Goal: Task Accomplishment & Management: Manage account settings

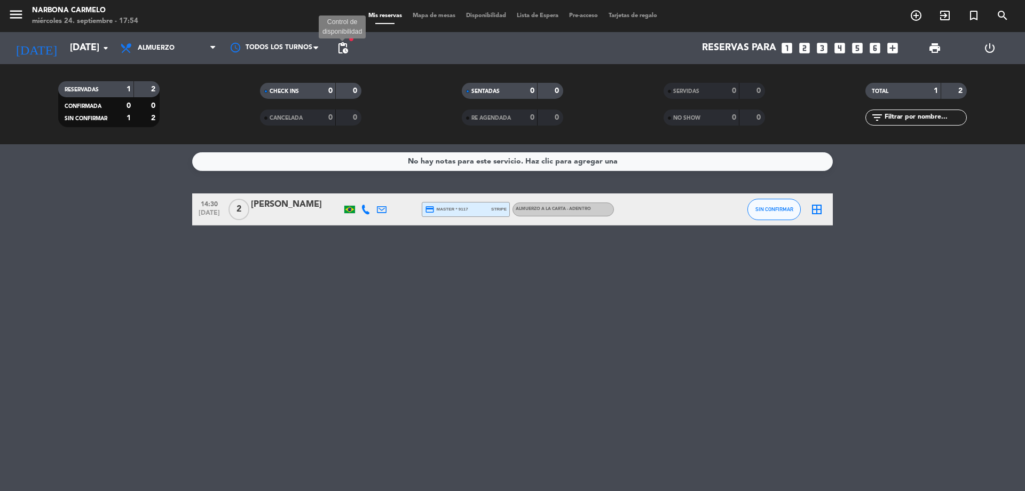
click at [339, 44] on span "pending_actions" at bounding box center [342, 48] width 13 height 13
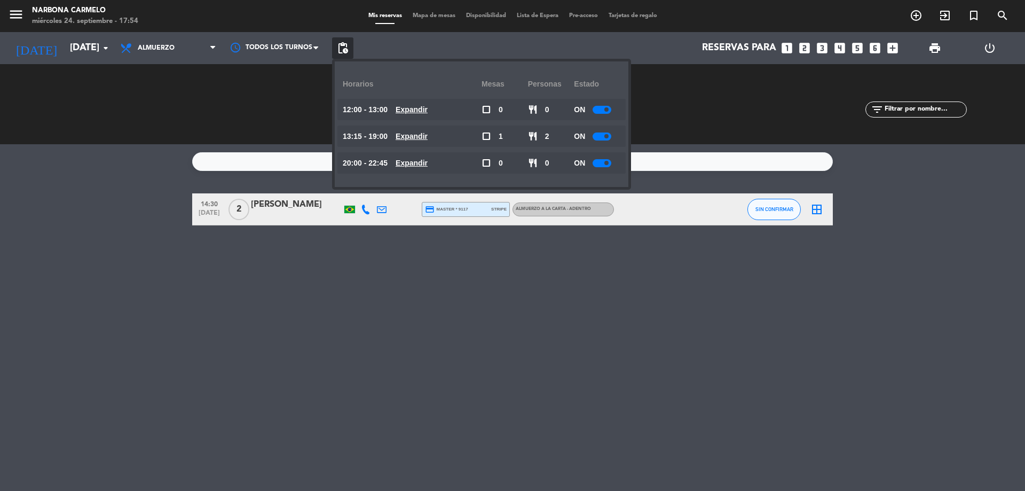
click at [418, 107] on u "Expandir" at bounding box center [412, 109] width 32 height 9
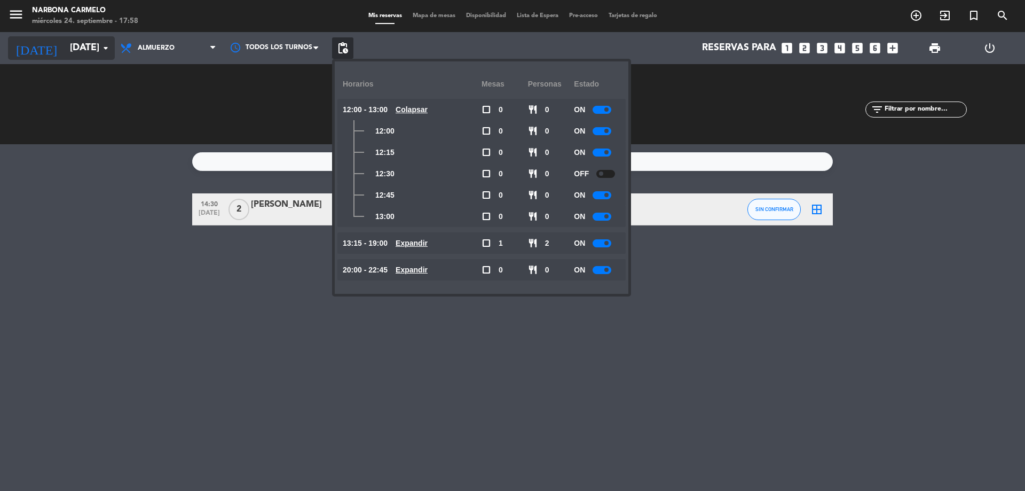
click at [89, 54] on input "[DATE]" at bounding box center [127, 47] width 124 height 21
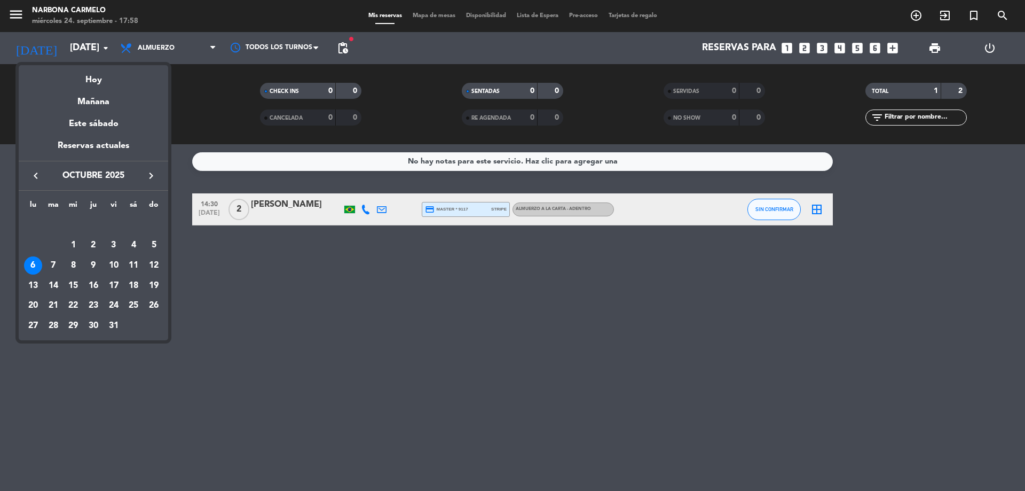
click at [348, 48] on div at bounding box center [512, 245] width 1025 height 491
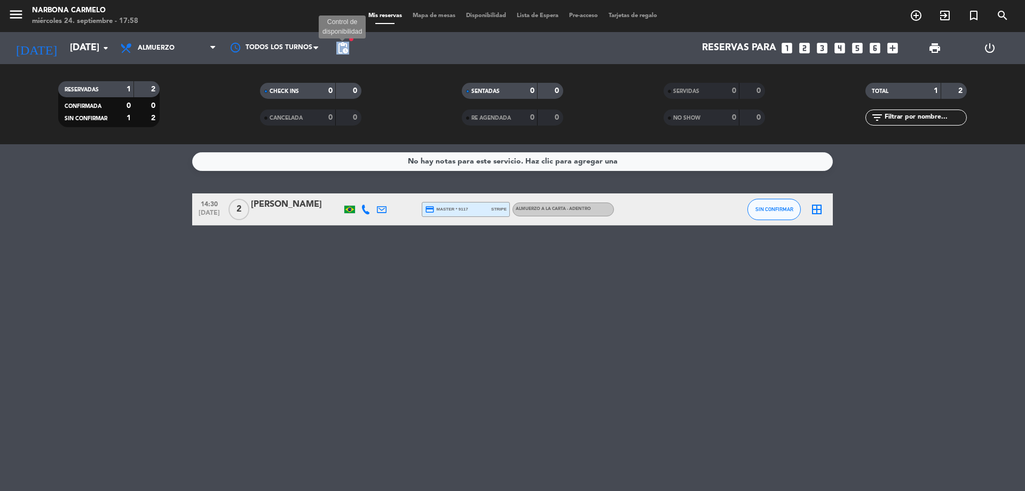
click at [348, 48] on span "pending_actions" at bounding box center [342, 48] width 13 height 13
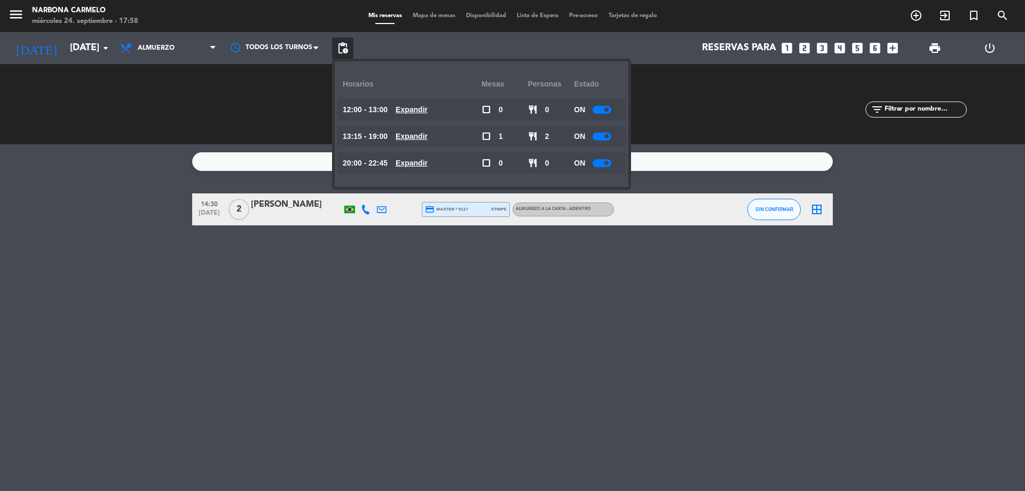
click at [428, 140] on u "Expandir" at bounding box center [412, 136] width 32 height 9
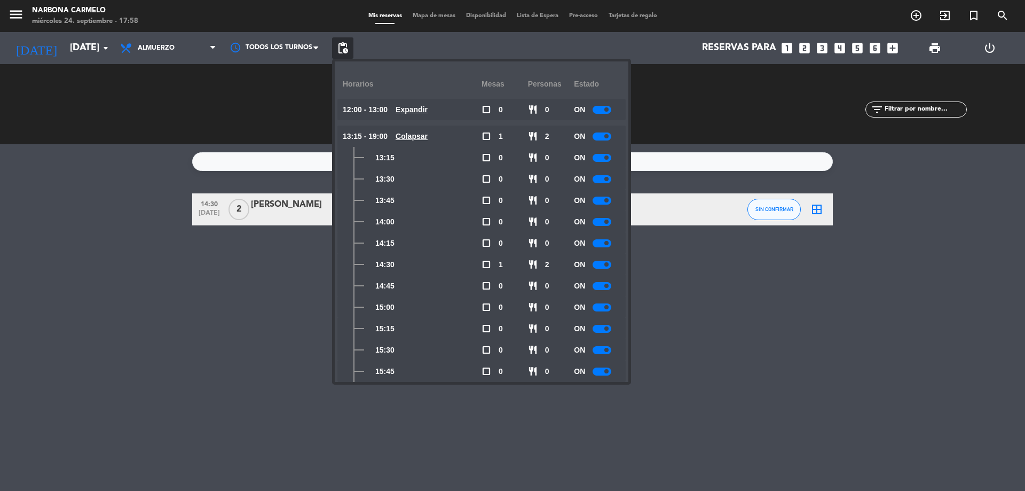
click at [420, 109] on u "Expandir" at bounding box center [412, 109] width 32 height 9
click at [65, 45] on input "[DATE]" at bounding box center [127, 47] width 124 height 21
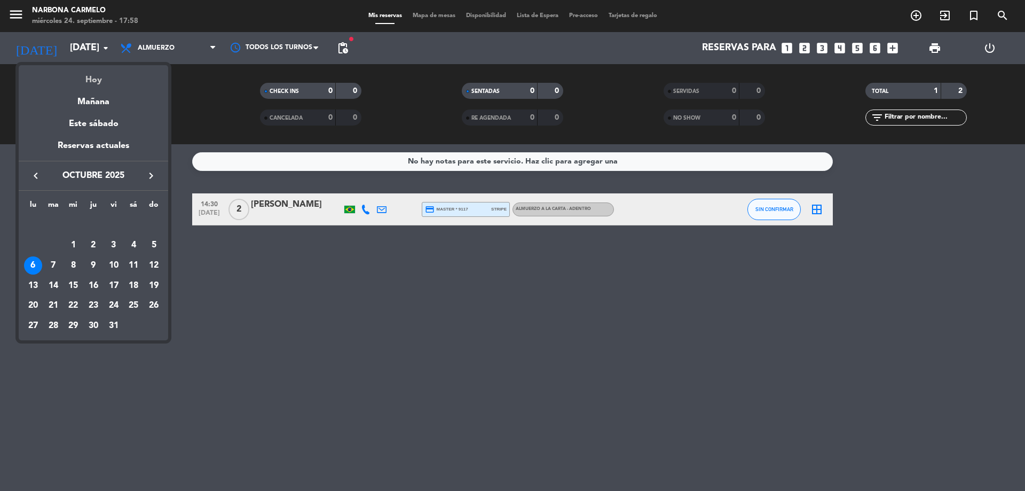
click at [87, 70] on div "Hoy" at bounding box center [93, 76] width 149 height 22
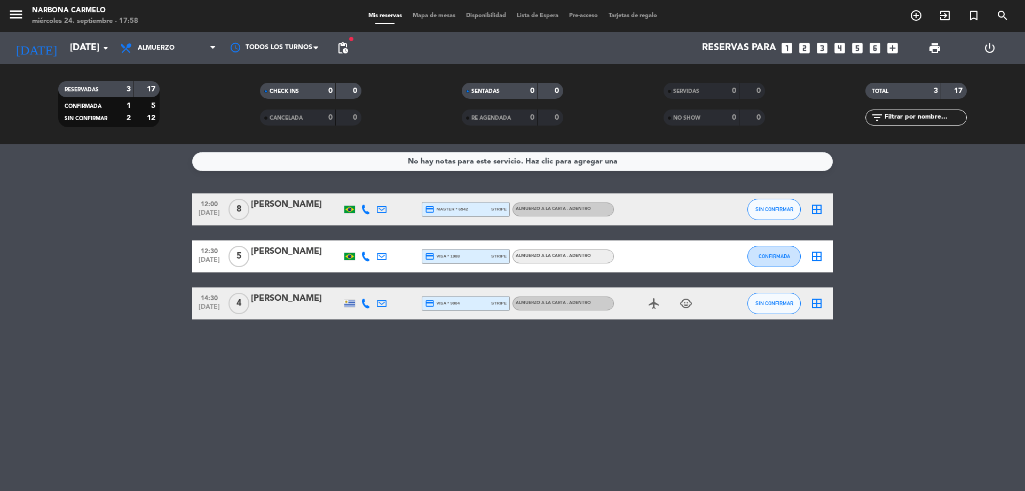
click at [69, 34] on div "[DATE] [DATE] arrow_drop_down" at bounding box center [61, 48] width 107 height 32
click at [68, 46] on input "[DATE]" at bounding box center [127, 47] width 124 height 21
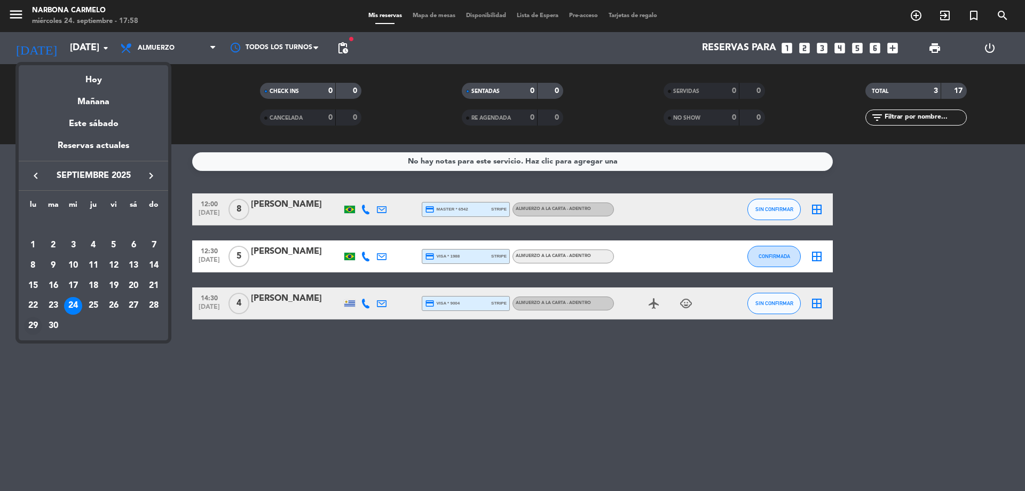
click at [35, 328] on div "29" at bounding box center [33, 326] width 18 height 18
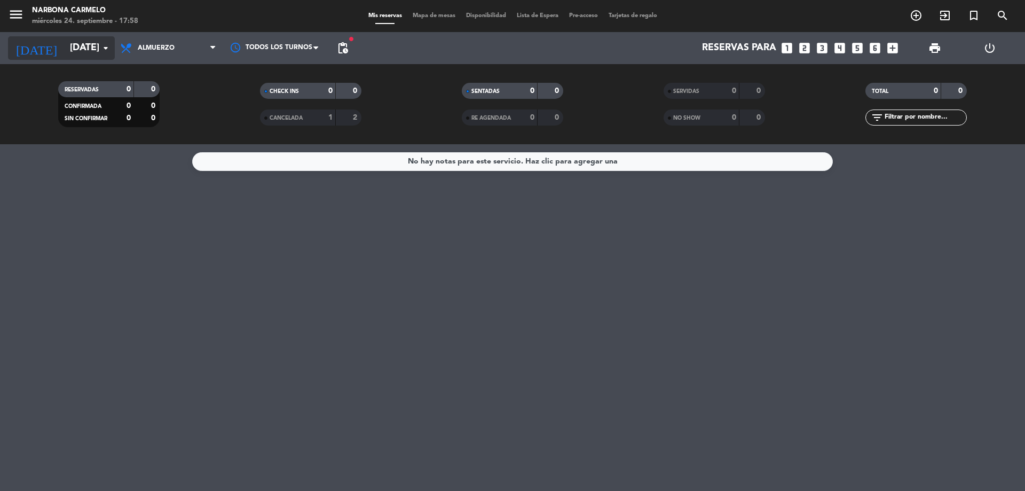
click at [87, 44] on input "[DATE]" at bounding box center [127, 47] width 124 height 21
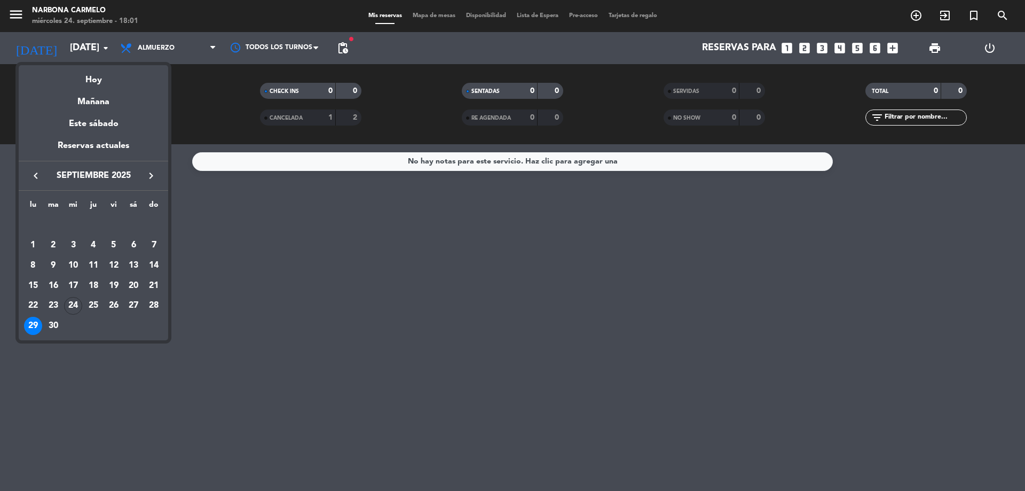
click at [61, 53] on div at bounding box center [512, 245] width 1025 height 491
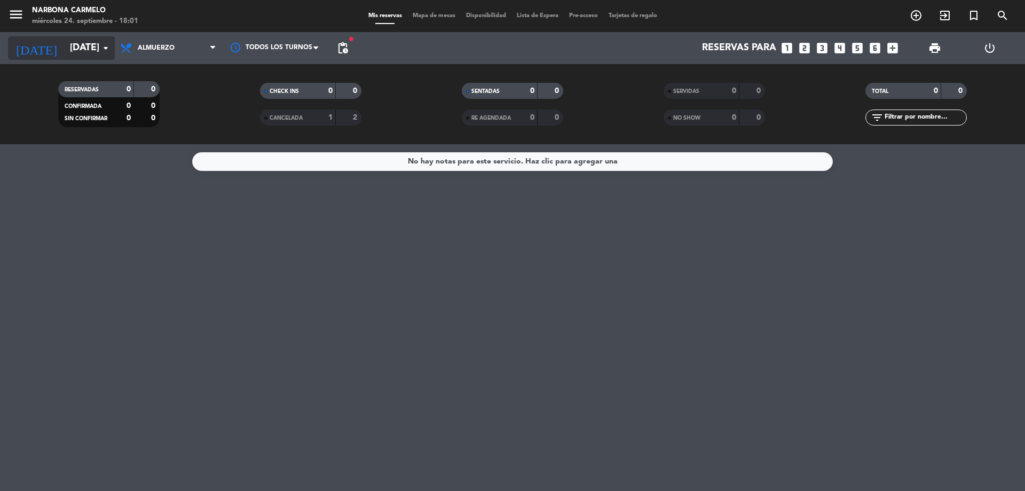
click at [69, 51] on input "[DATE]" at bounding box center [127, 47] width 124 height 21
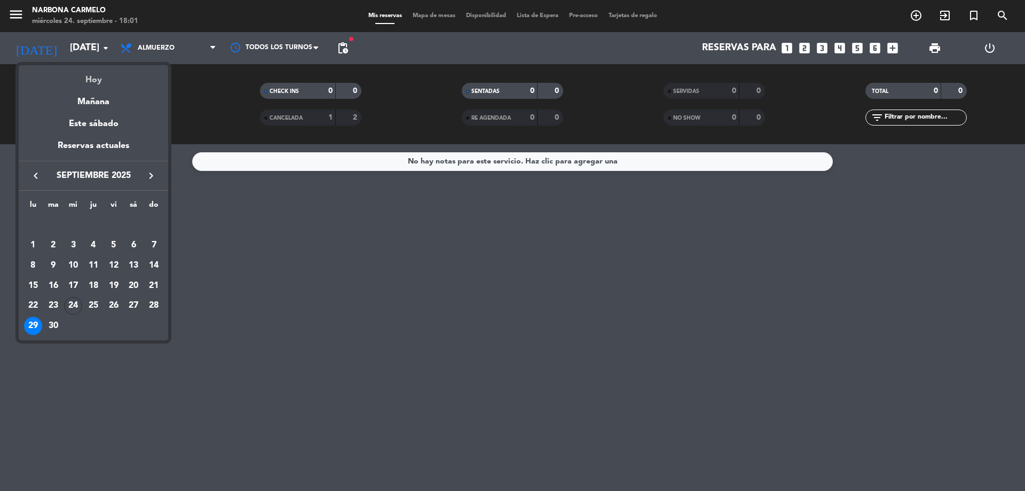
click at [91, 78] on div "Hoy" at bounding box center [93, 76] width 149 height 22
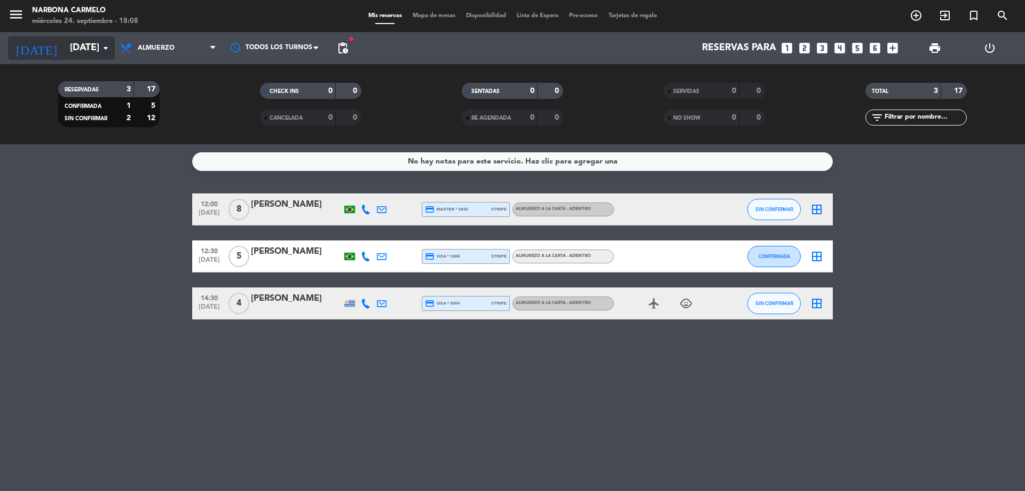
click at [93, 48] on input "[DATE]" at bounding box center [127, 47] width 124 height 21
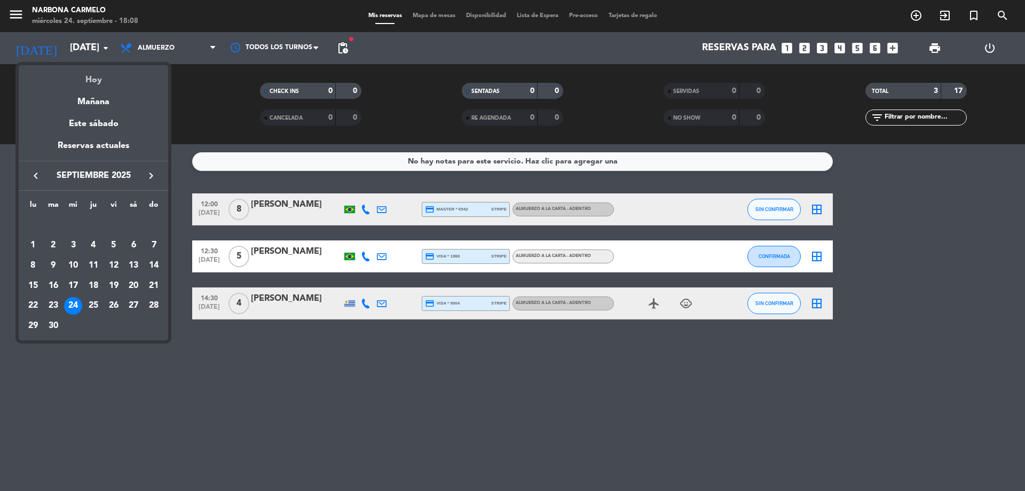
click at [113, 85] on div "Hoy" at bounding box center [93, 76] width 149 height 22
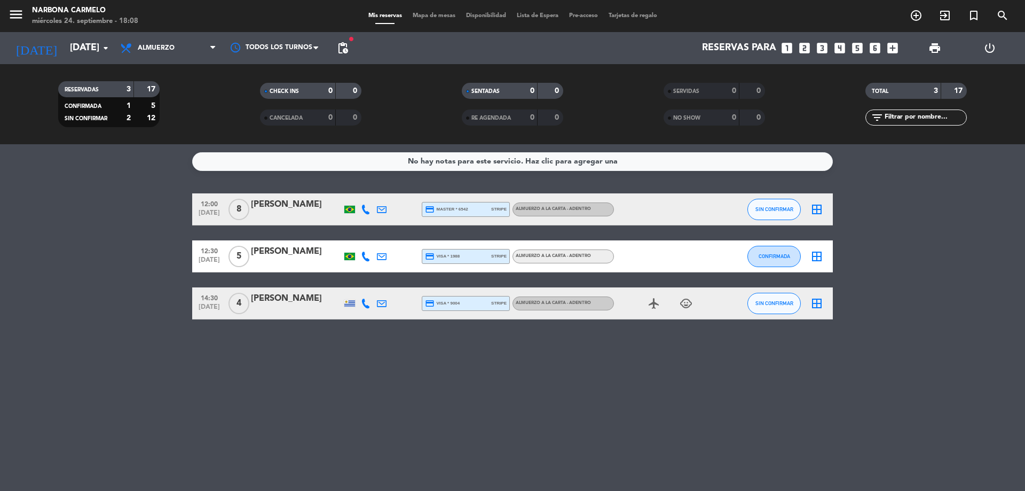
click at [475, 160] on div "No hay notas para este servicio. Haz clic para agregar una" at bounding box center [513, 161] width 210 height 12
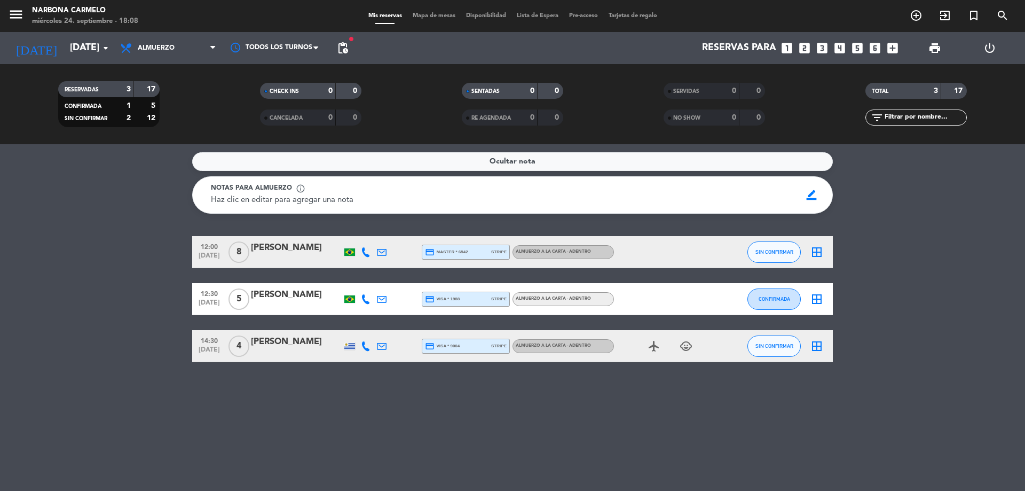
click at [475, 160] on div "Ocultar nota" at bounding box center [512, 161] width 641 height 19
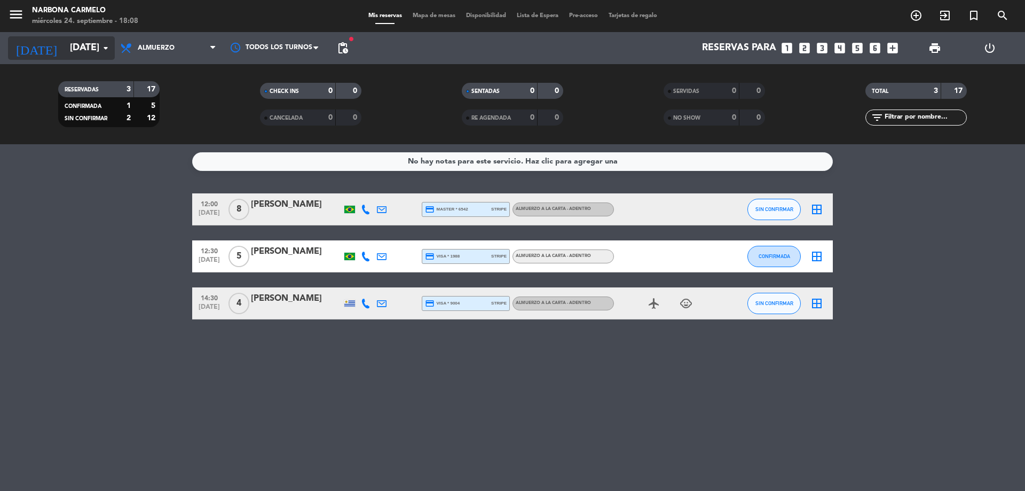
click at [101, 46] on icon "arrow_drop_down" at bounding box center [105, 48] width 13 height 13
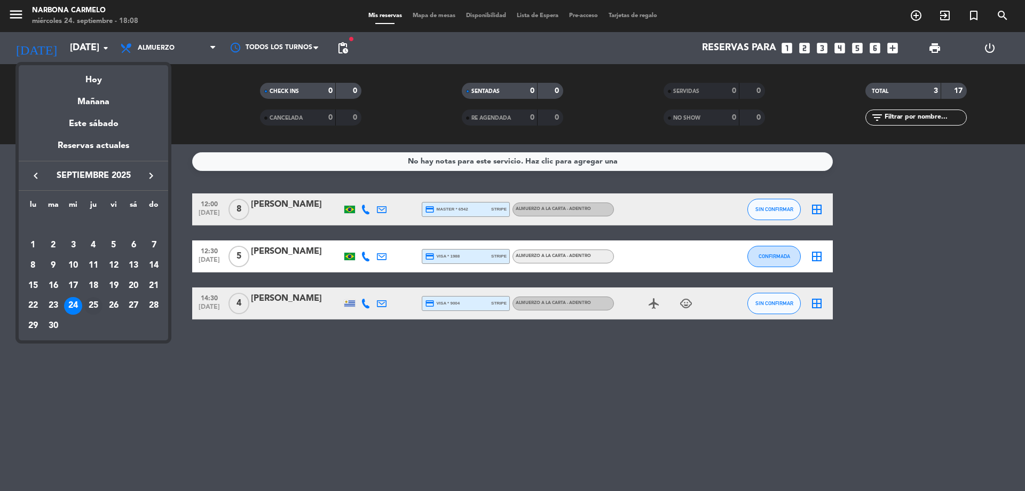
click at [95, 308] on div "25" at bounding box center [93, 306] width 18 height 18
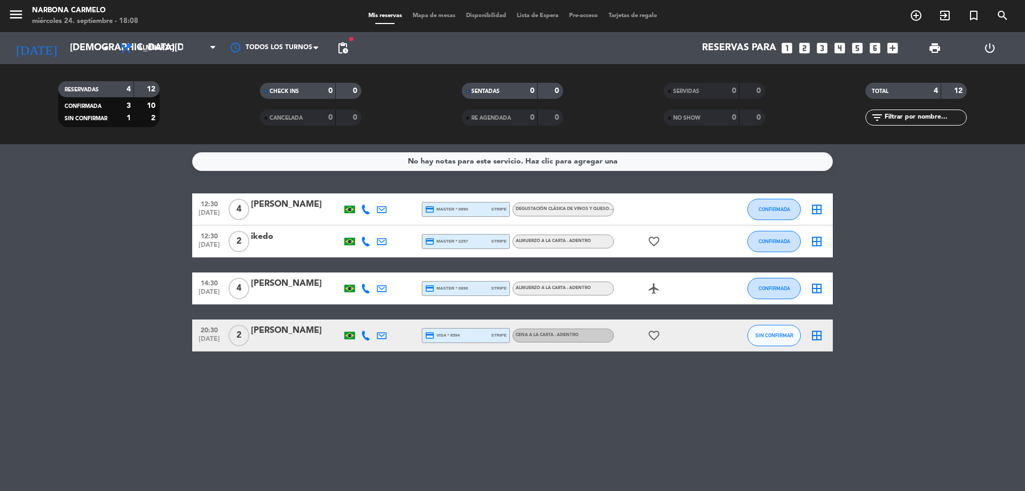
click at [655, 241] on icon "favorite_border" at bounding box center [654, 241] width 13 height 13
click at [655, 240] on icon "favorite_border" at bounding box center [654, 241] width 13 height 13
click at [88, 44] on input "[DEMOGRAPHIC_DATA][DATE]" at bounding box center [127, 47] width 124 height 21
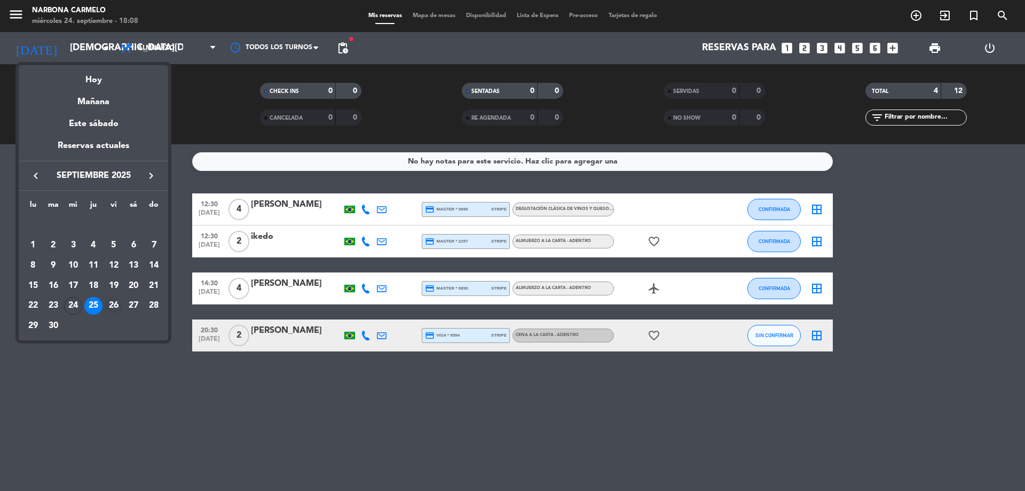
click at [115, 305] on div "26" at bounding box center [114, 306] width 18 height 18
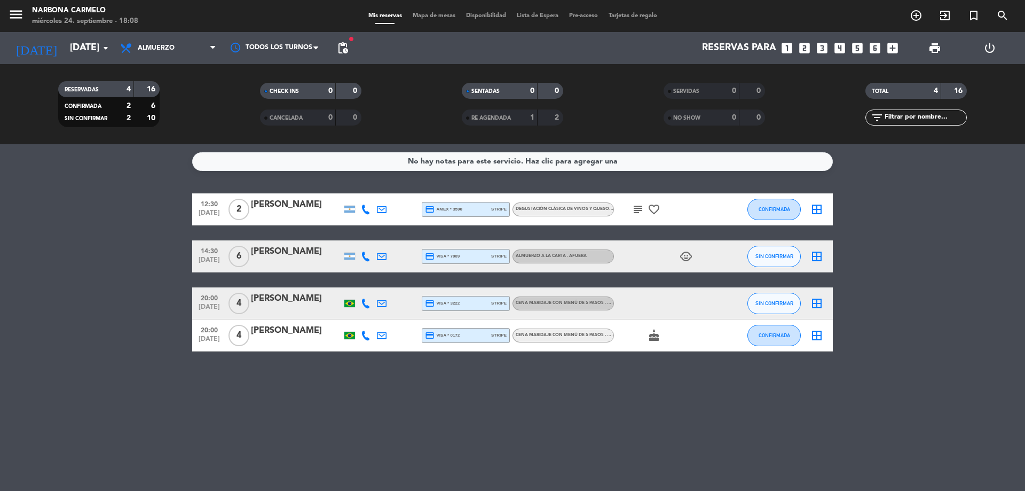
click at [638, 219] on div "subject favorite_border" at bounding box center [662, 209] width 96 height 32
click at [639, 206] on icon "subject" at bounding box center [638, 209] width 13 height 13
click at [662, 208] on div "subject Aniversario de boda favorite_border" at bounding box center [662, 209] width 96 height 32
click at [656, 208] on icon "favorite_border" at bounding box center [654, 209] width 13 height 13
click at [317, 206] on div "[PERSON_NAME]" at bounding box center [296, 205] width 91 height 14
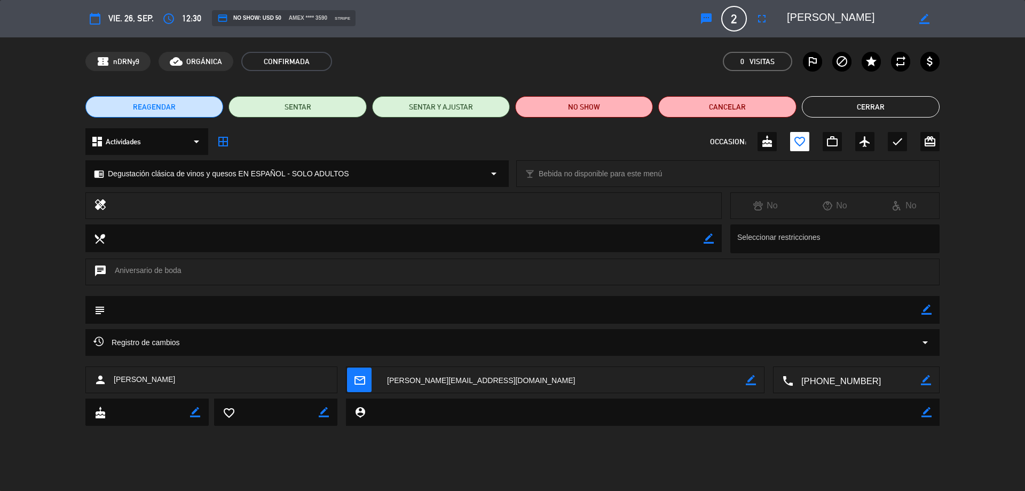
click at [823, 104] on button "Cerrar" at bounding box center [871, 106] width 138 height 21
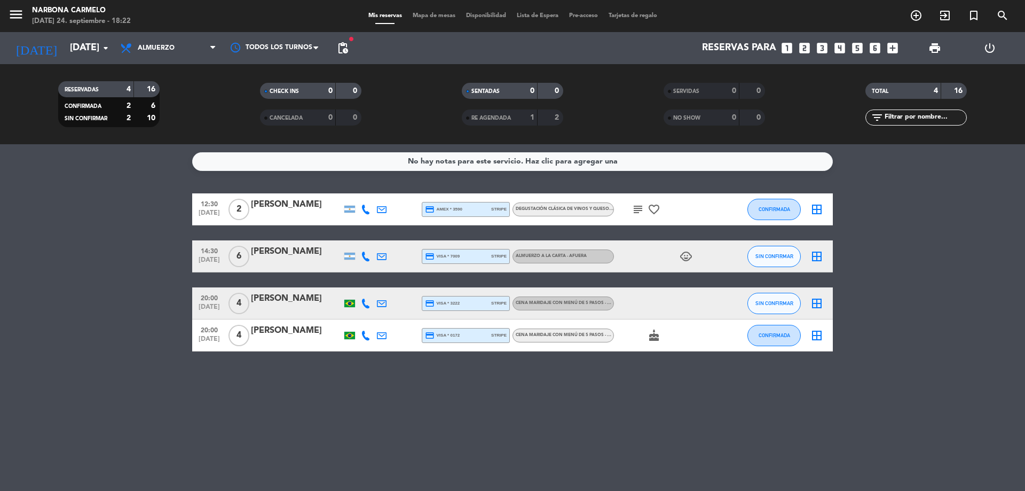
click at [56, 66] on div "RESERVADAS 4 16 CONFIRMADA 2 6 SIN CONFIRMAR 2 10 CHECK INS 0 0 CANCELADA 0 0 S…" at bounding box center [512, 104] width 1025 height 80
click at [73, 46] on input "[DATE]" at bounding box center [127, 47] width 124 height 21
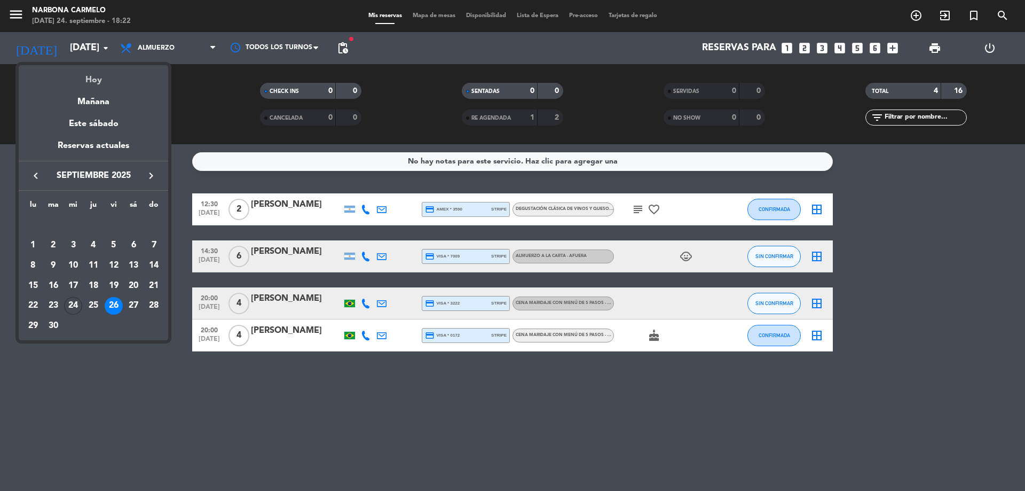
click at [82, 76] on div "Hoy" at bounding box center [93, 76] width 149 height 22
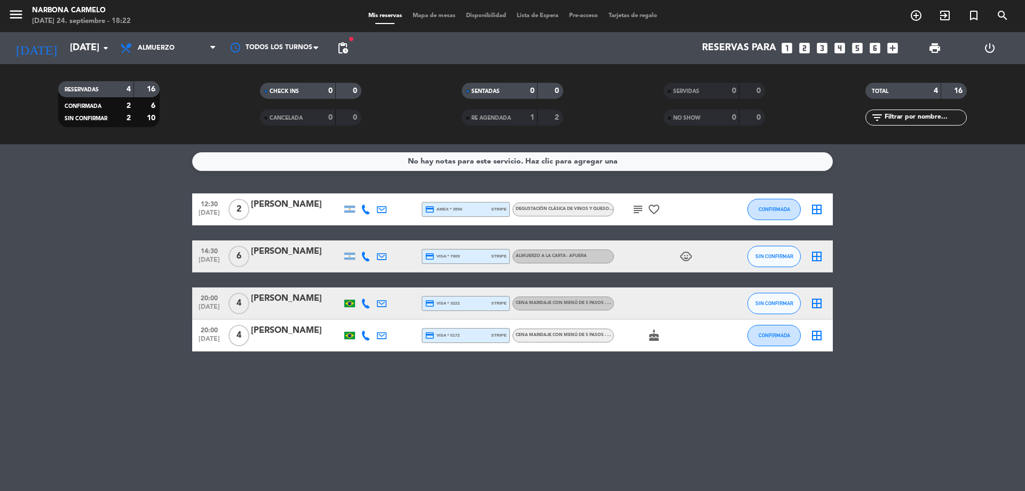
type input "[DATE]"
